Goal: Information Seeking & Learning: Learn about a topic

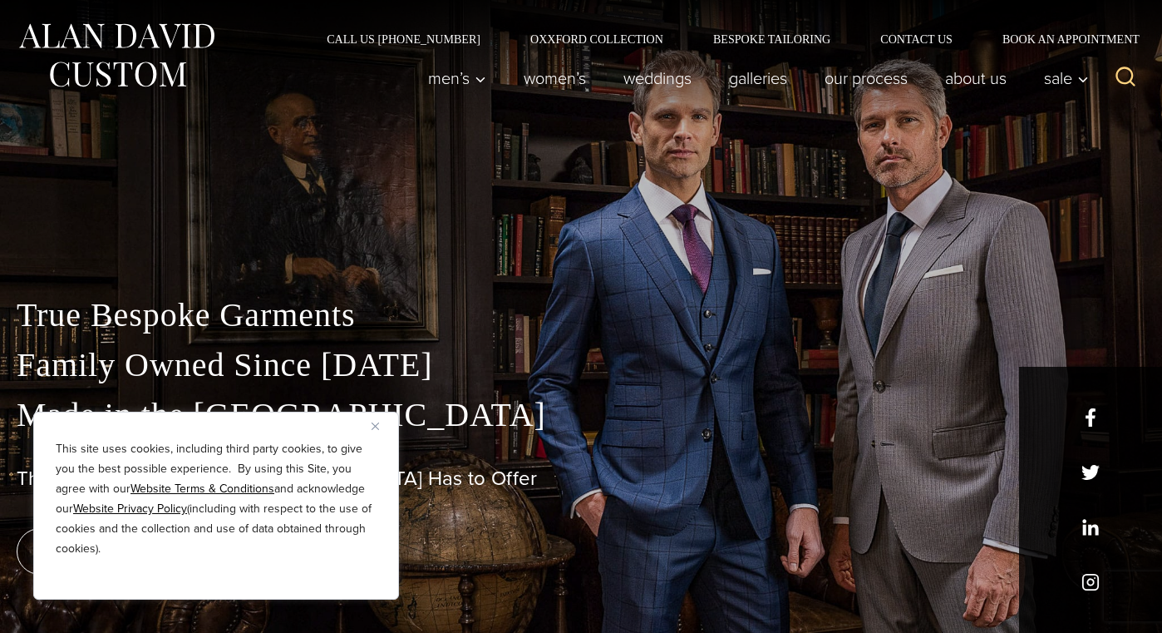
click at [377, 428] on img "Close" at bounding box center [375, 425] width 7 height 7
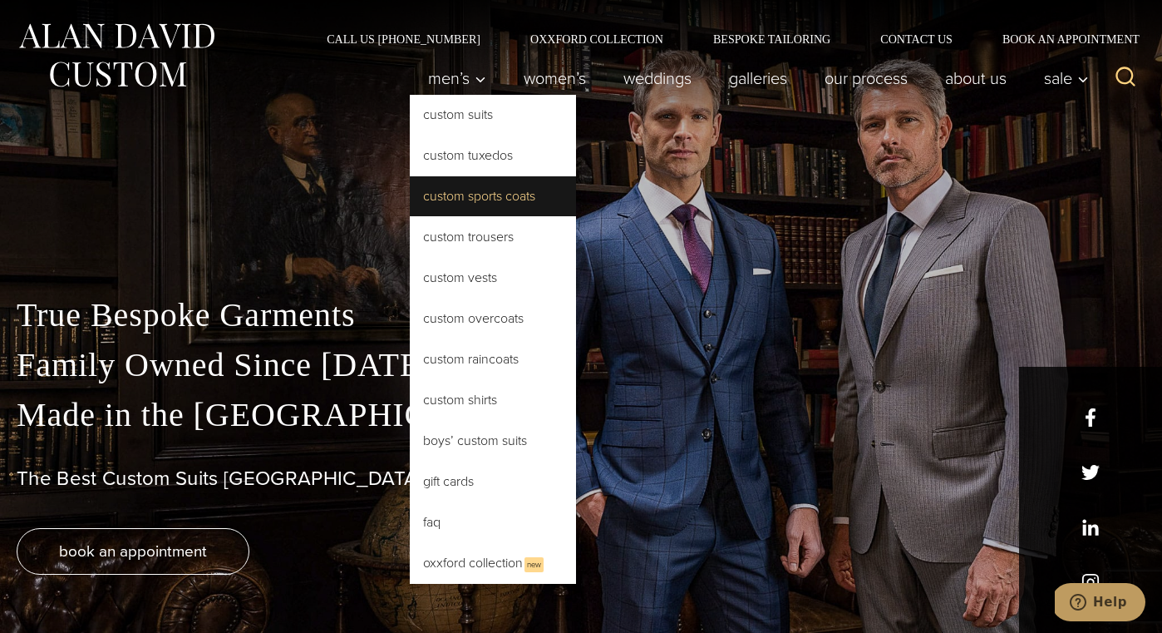
click at [417, 195] on link "Custom Sports Coats" at bounding box center [493, 196] width 166 height 40
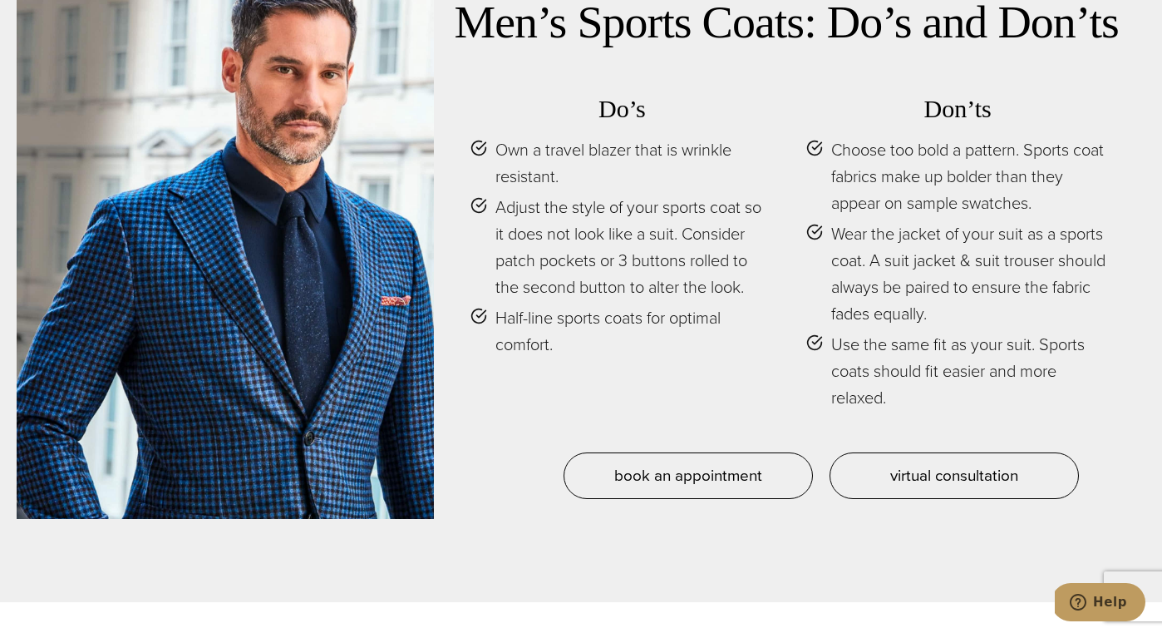
scroll to position [7165, 0]
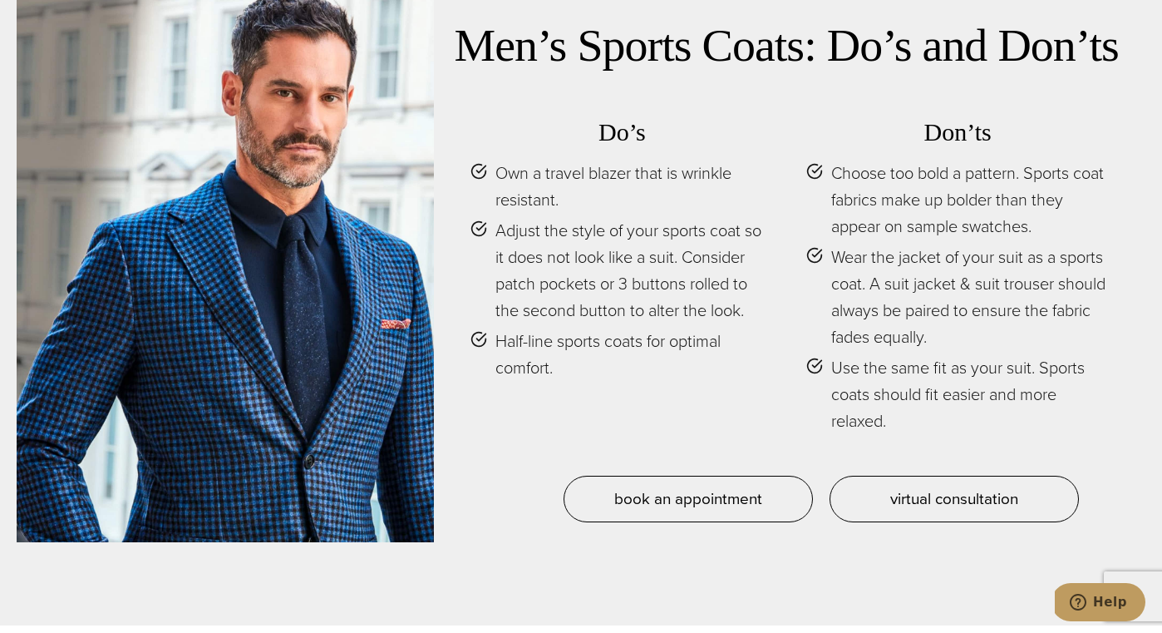
click at [744, 542] on div "Men’s Sports Coats: Do’s and Don’ts Do’s Own a travel blazer that is wrinkle re…" at bounding box center [790, 270] width 712 height 545
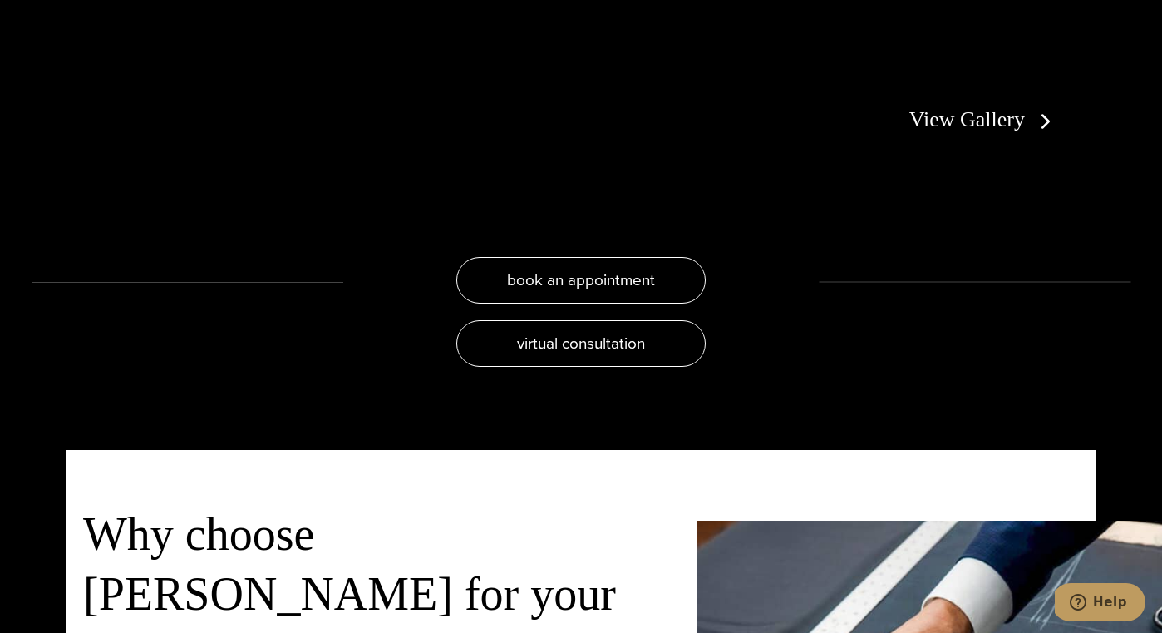
scroll to position [3372, 0]
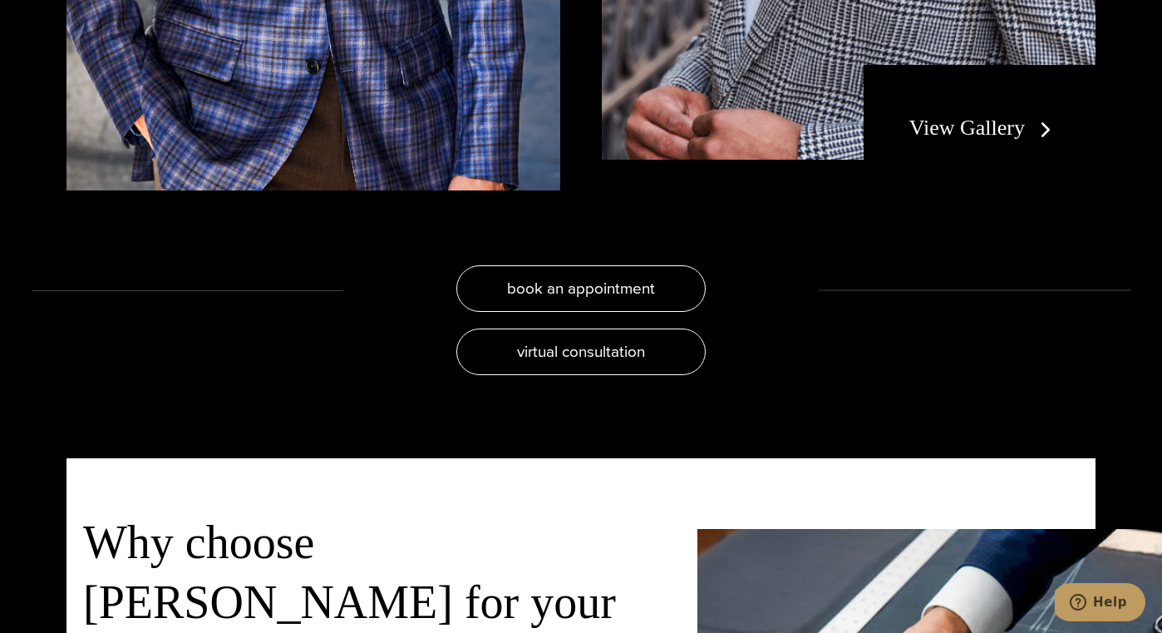
click at [988, 140] on link "View Gallery" at bounding box center [983, 128] width 149 height 24
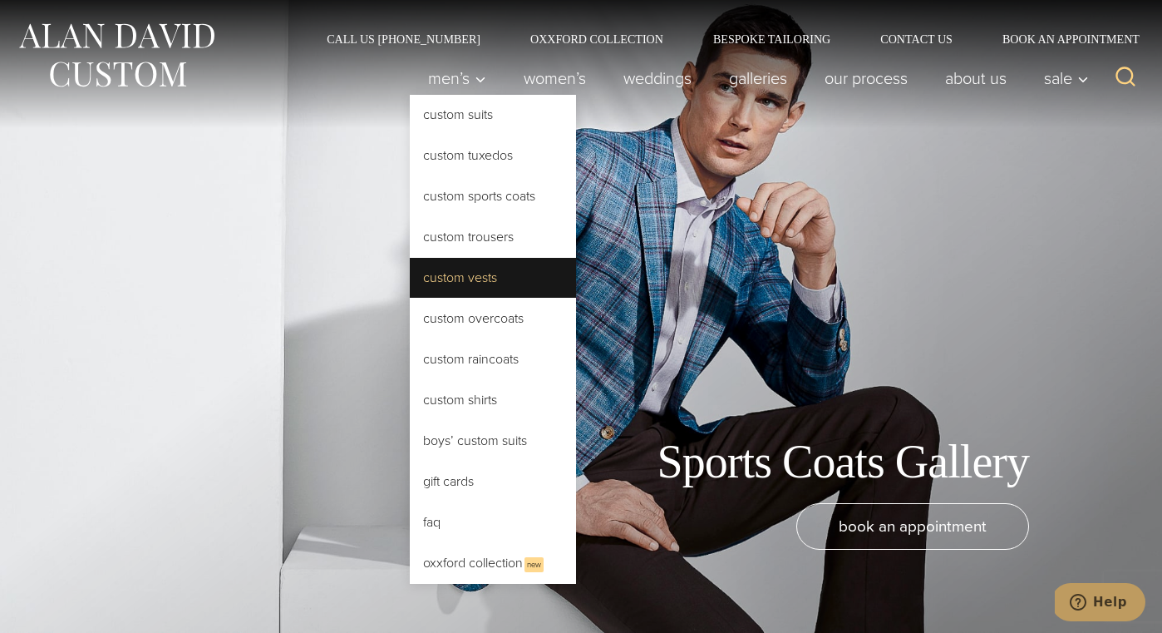
click at [421, 274] on link "Custom Vests" at bounding box center [493, 278] width 166 height 40
